Goal: Find specific page/section: Find specific page/section

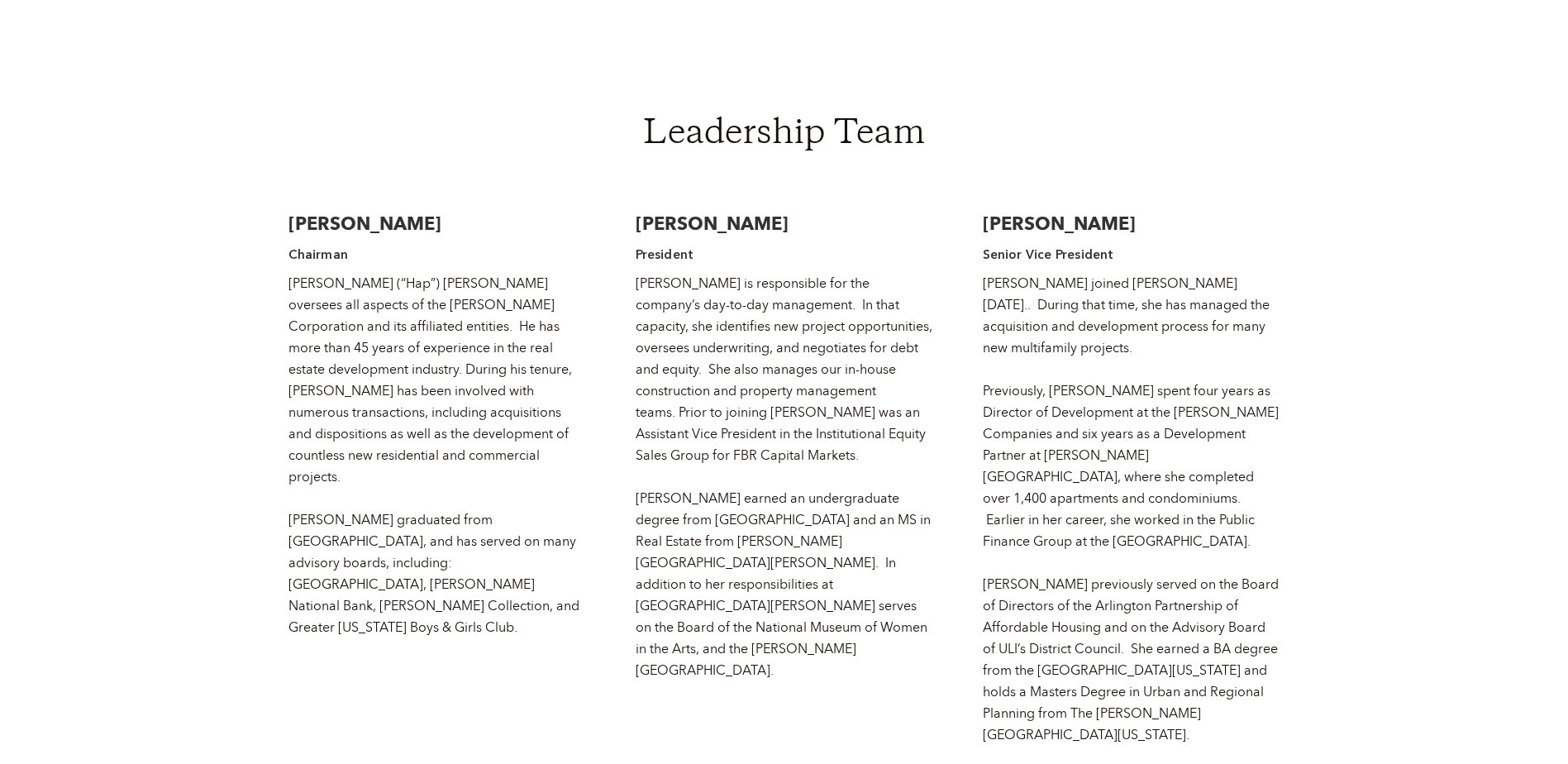
scroll to position [2480, 0]
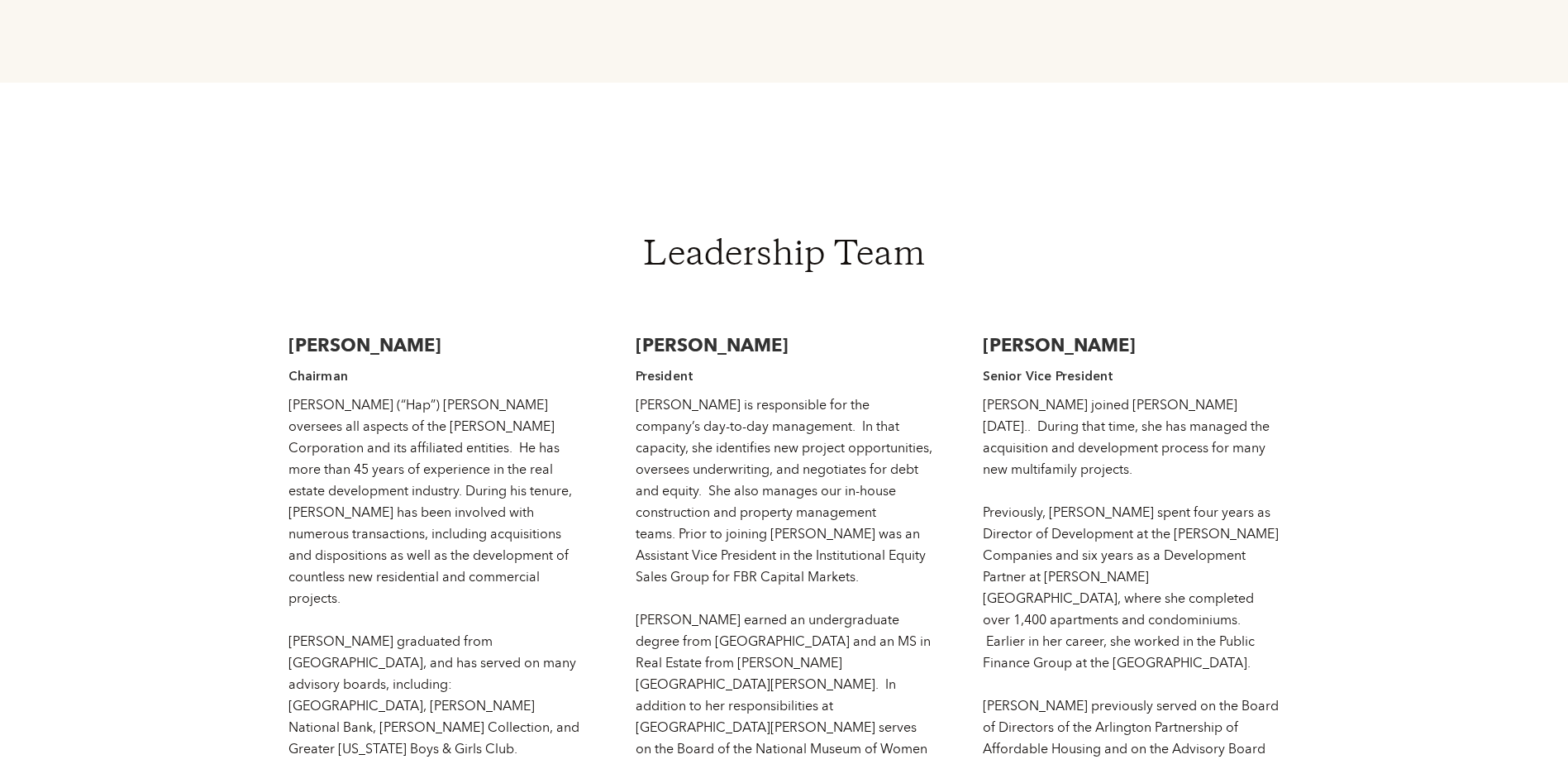
click at [662, 333] on h3 "[PERSON_NAME]" at bounding box center [784, 346] width 297 height 25
click at [656, 333] on h3 "[PERSON_NAME]" at bounding box center [784, 346] width 297 height 25
copy h3 "[PERSON_NAME]"
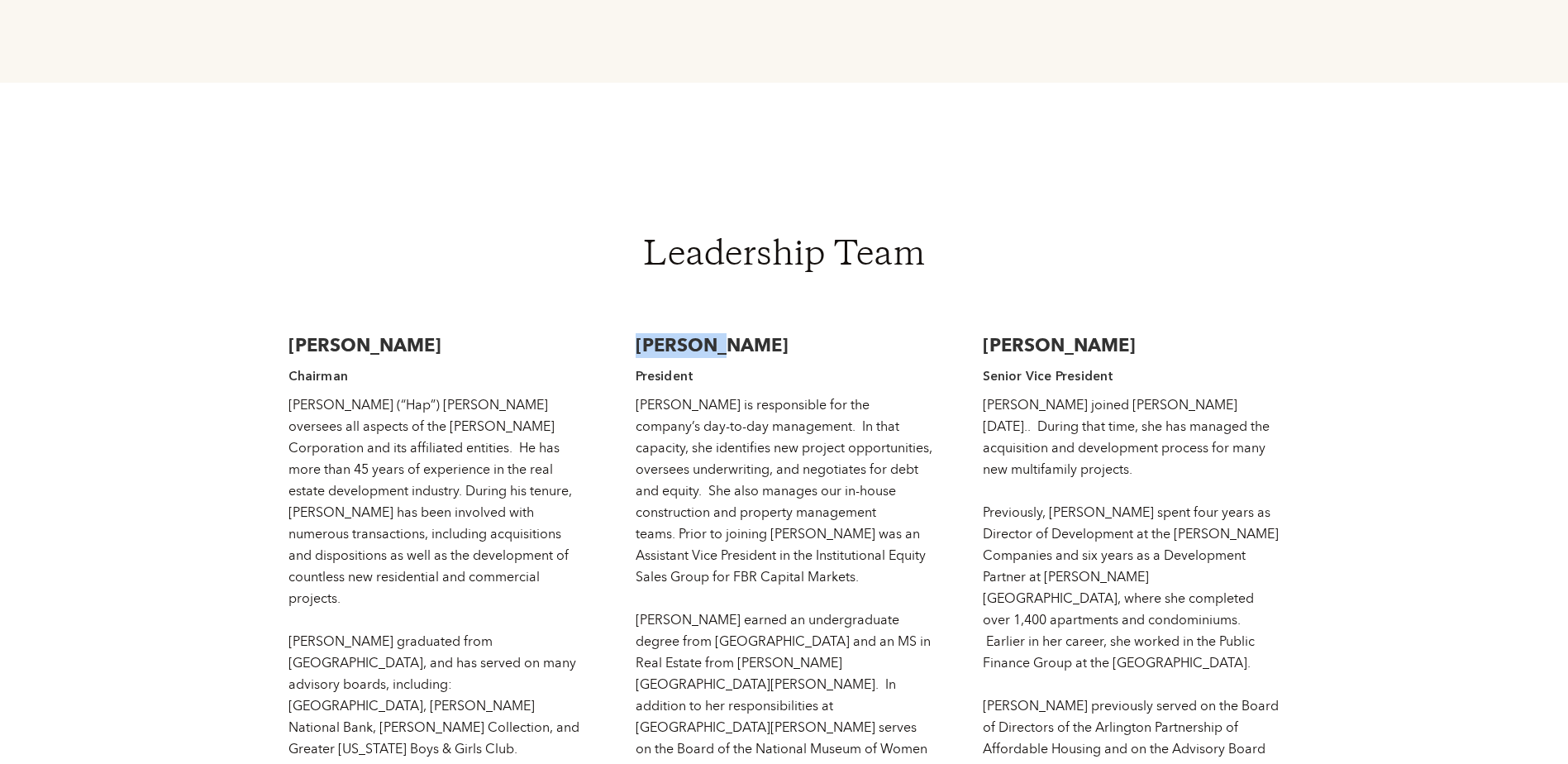
drag, startPoint x: 285, startPoint y: 279, endPoint x: 505, endPoint y: 266, distance: 220.4
click at [505, 266] on body "About Portfolio Contact Strong reputation built upon a solid foundation of expe…" at bounding box center [784, 231] width 1568 height 5422
copy h3 "[PERSON_NAME]"
drag, startPoint x: 978, startPoint y: 283, endPoint x: 1141, endPoint y: 278, distance: 163.1
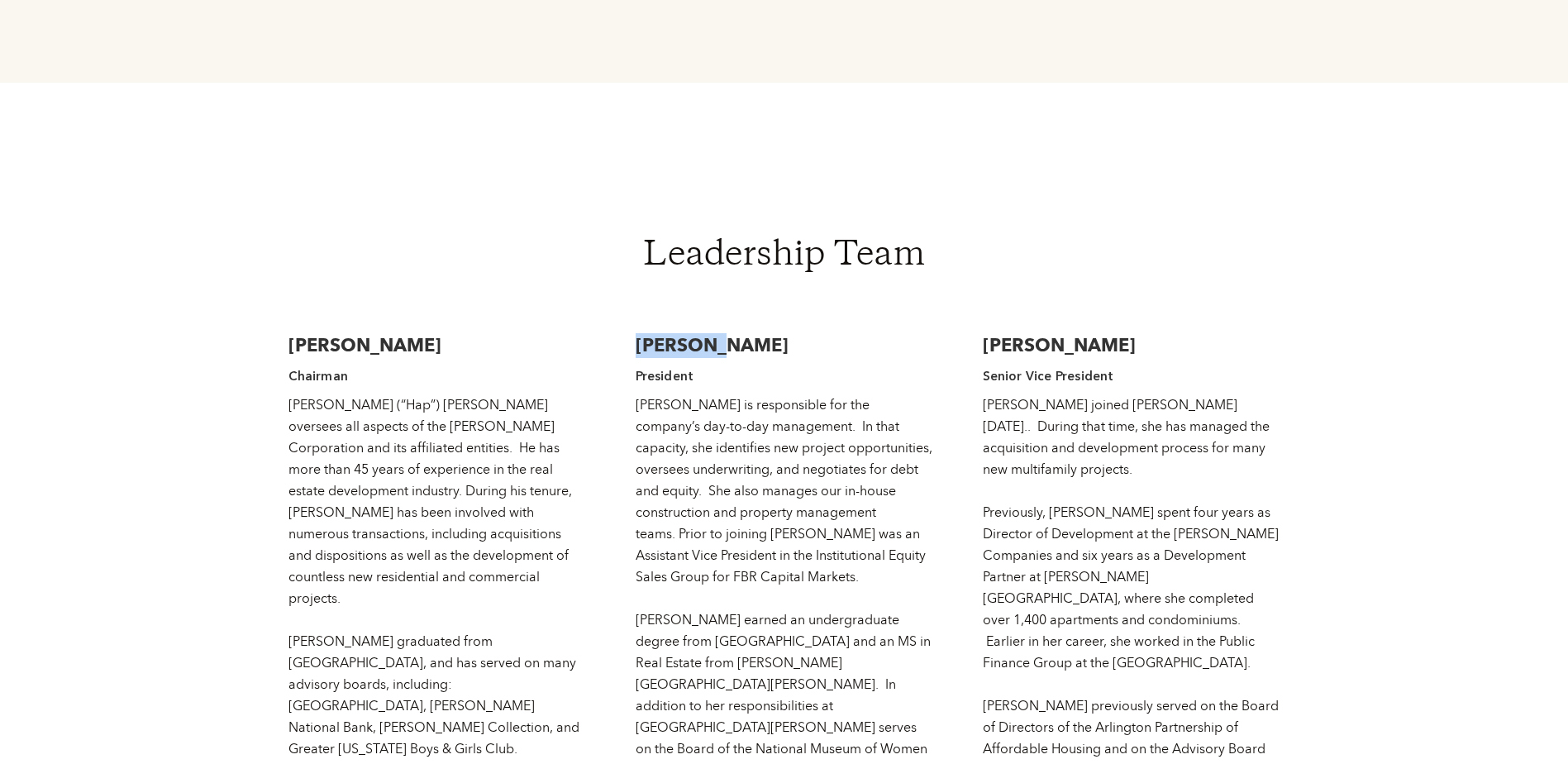
copy h3 "[PERSON_NAME]"
